Goal: Entertainment & Leisure: Consume media (video, audio)

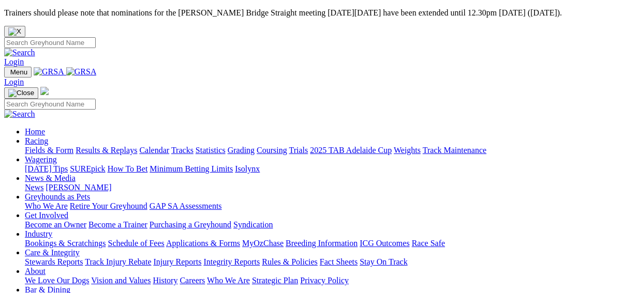
click at [116, 146] on link "Results & Replays" at bounding box center [107, 150] width 62 height 9
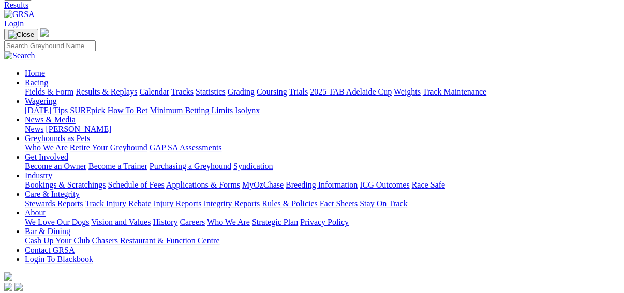
scroll to position [83, 0]
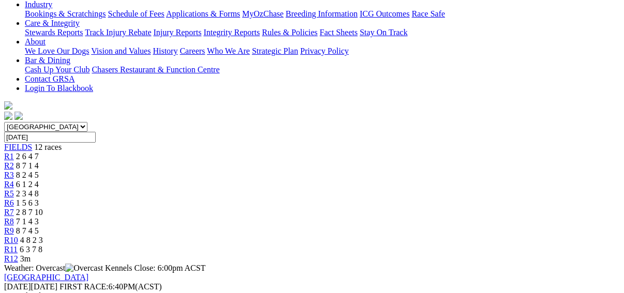
scroll to position [124, 0]
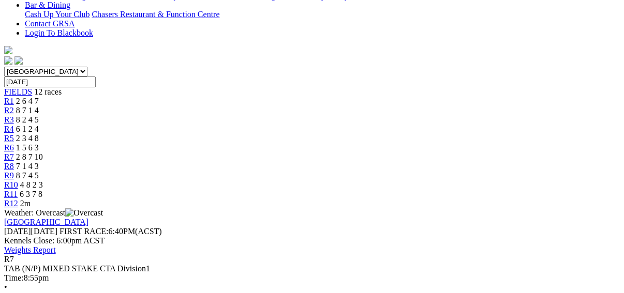
scroll to position [290, 0]
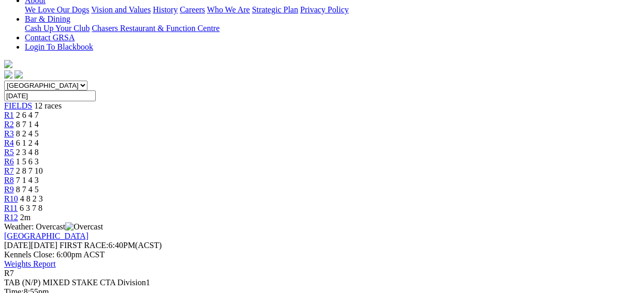
scroll to position [124, 0]
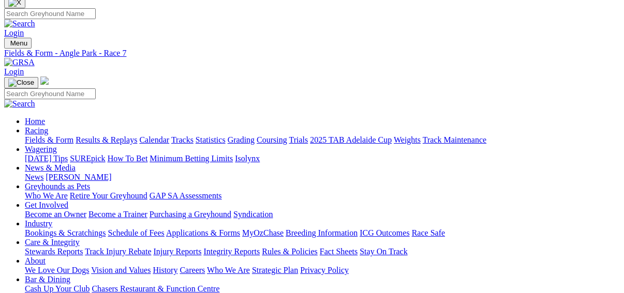
scroll to position [124, 0]
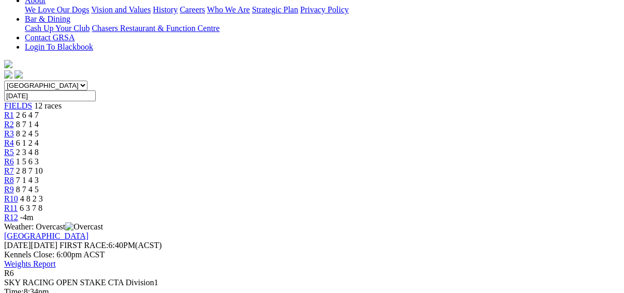
scroll to position [124, 0]
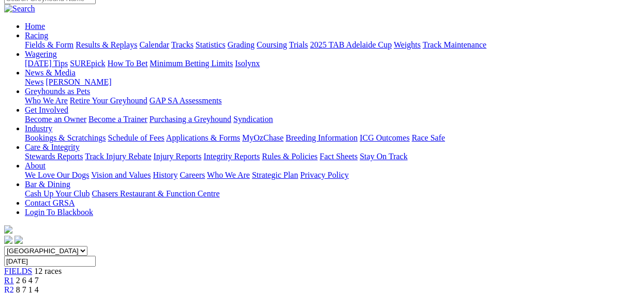
click at [14, 276] on span "R1" at bounding box center [9, 280] width 10 height 9
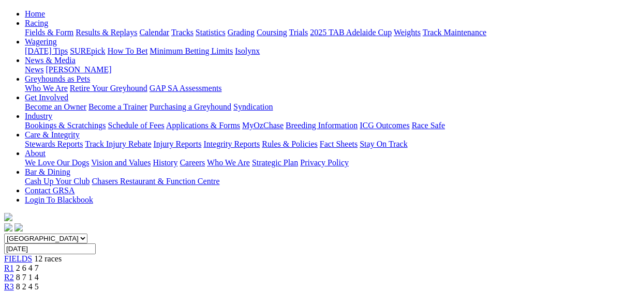
scroll to position [165, 0]
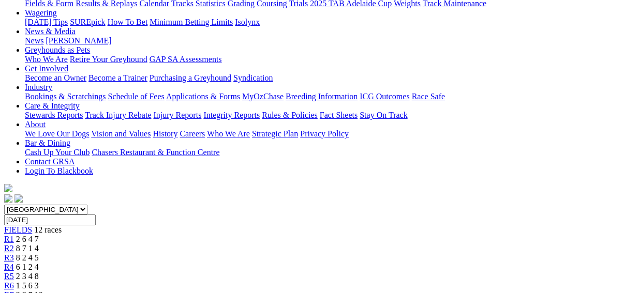
click at [14, 244] on link "R2" at bounding box center [9, 248] width 10 height 9
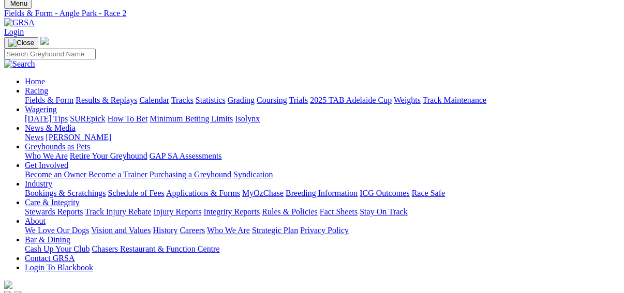
scroll to position [165, 0]
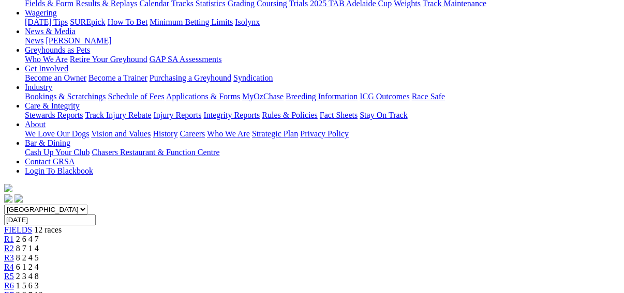
click at [14, 253] on span "R3" at bounding box center [9, 257] width 10 height 9
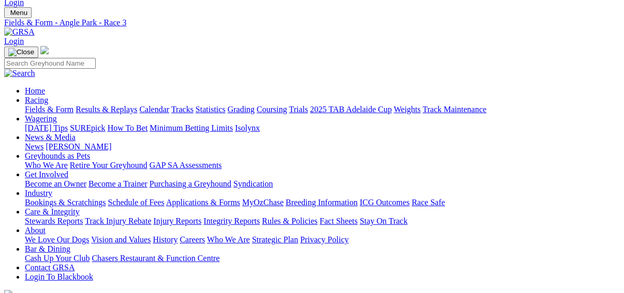
scroll to position [165, 0]
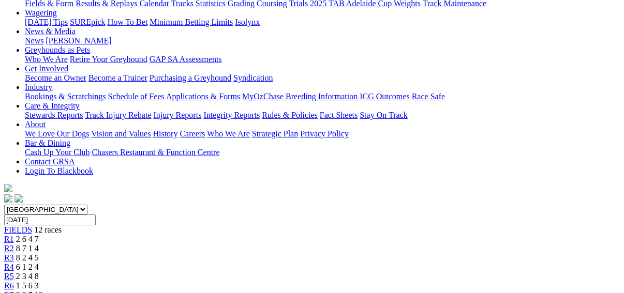
click at [14, 263] on span "R4" at bounding box center [9, 267] width 10 height 9
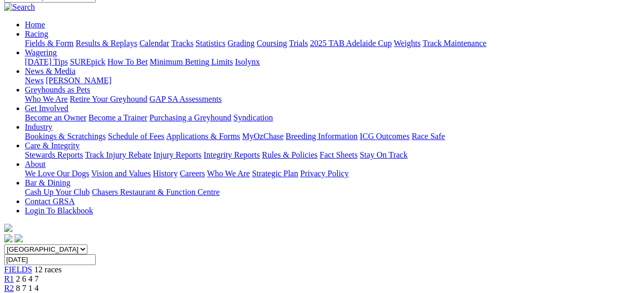
scroll to position [124, 0]
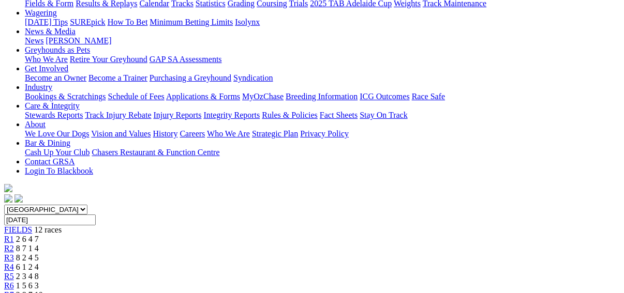
scroll to position [124, 0]
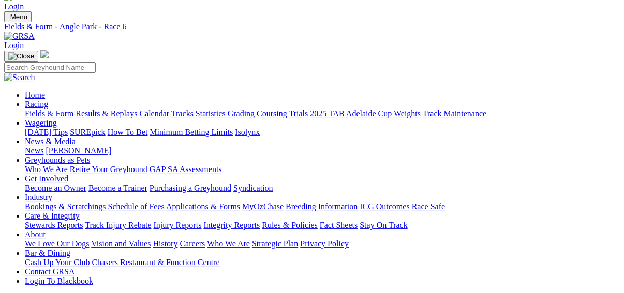
scroll to position [41, 0]
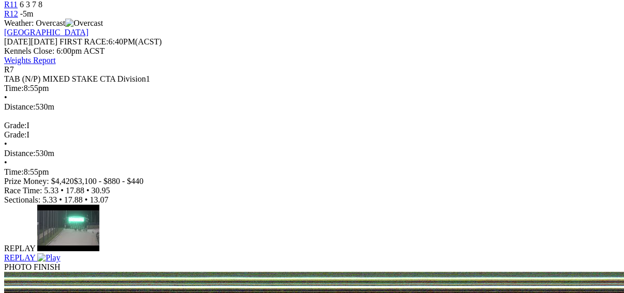
scroll to position [496, 0]
